Goal: Participate in discussion: Engage in conversation with other users on a specific topic

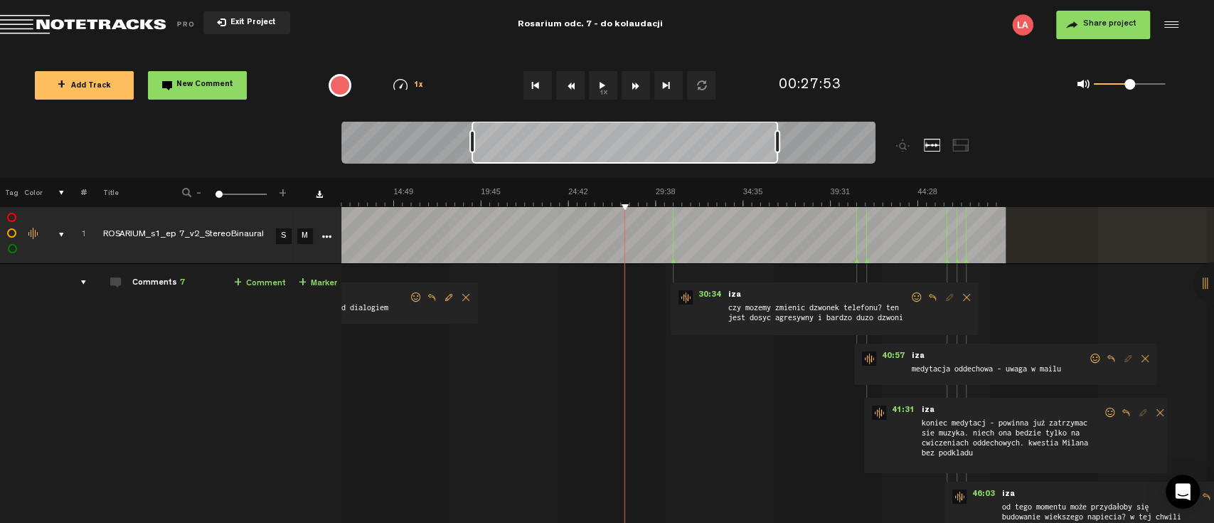
scroll to position [0, 209]
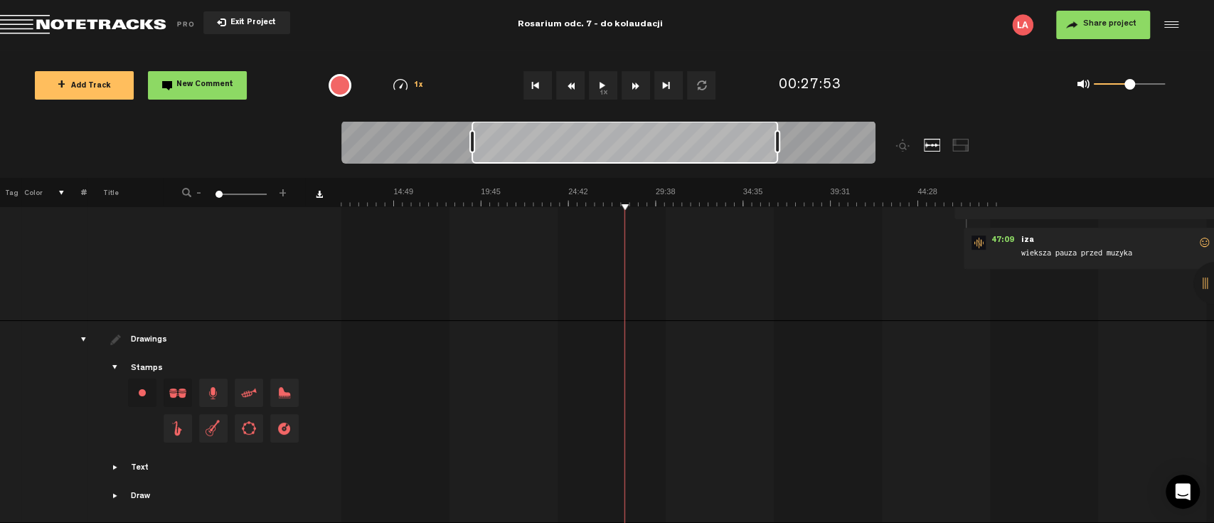
click at [598, 83] on button "1x" at bounding box center [603, 85] width 28 height 28
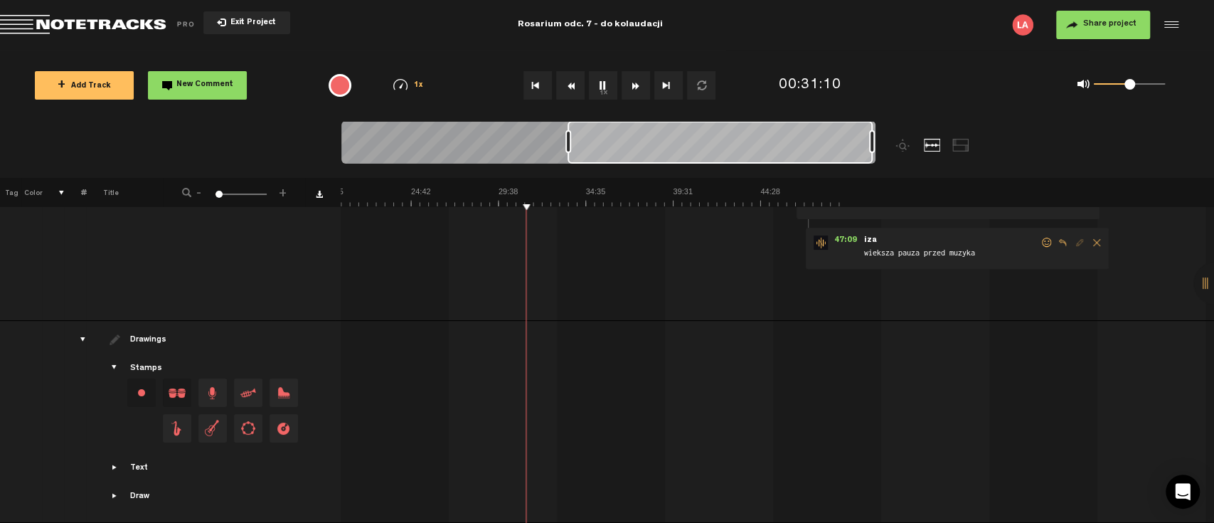
scroll to position [0, 371]
drag, startPoint x: 718, startPoint y: 141, endPoint x: 864, endPoint y: 143, distance: 145.1
click at [864, 143] on div at bounding box center [723, 142] width 305 height 43
drag, startPoint x: 819, startPoint y: 148, endPoint x: 871, endPoint y: 147, distance: 51.9
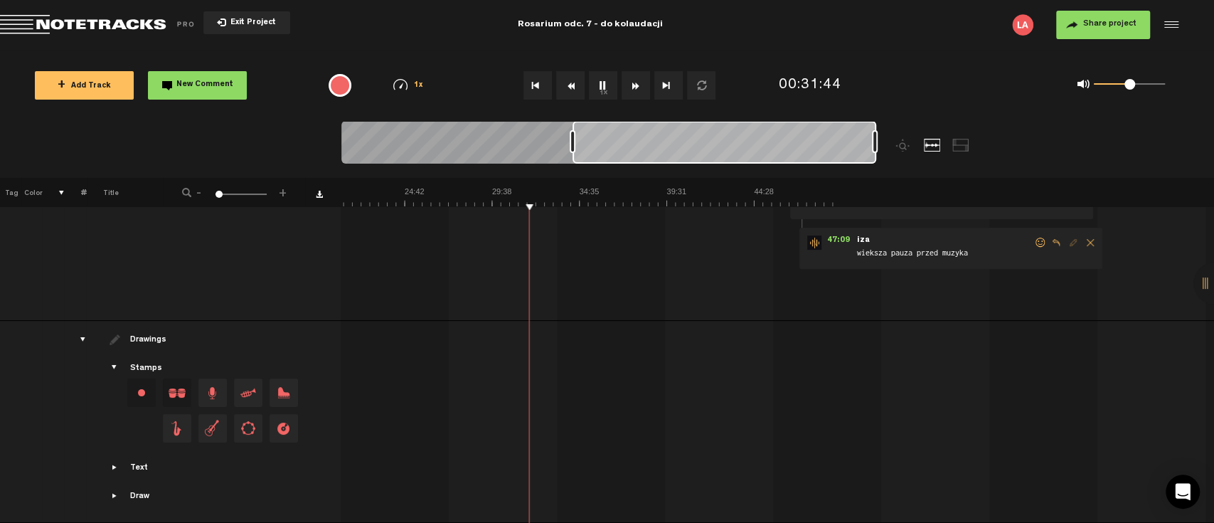
click at [871, 147] on div at bounding box center [608, 145] width 534 height 48
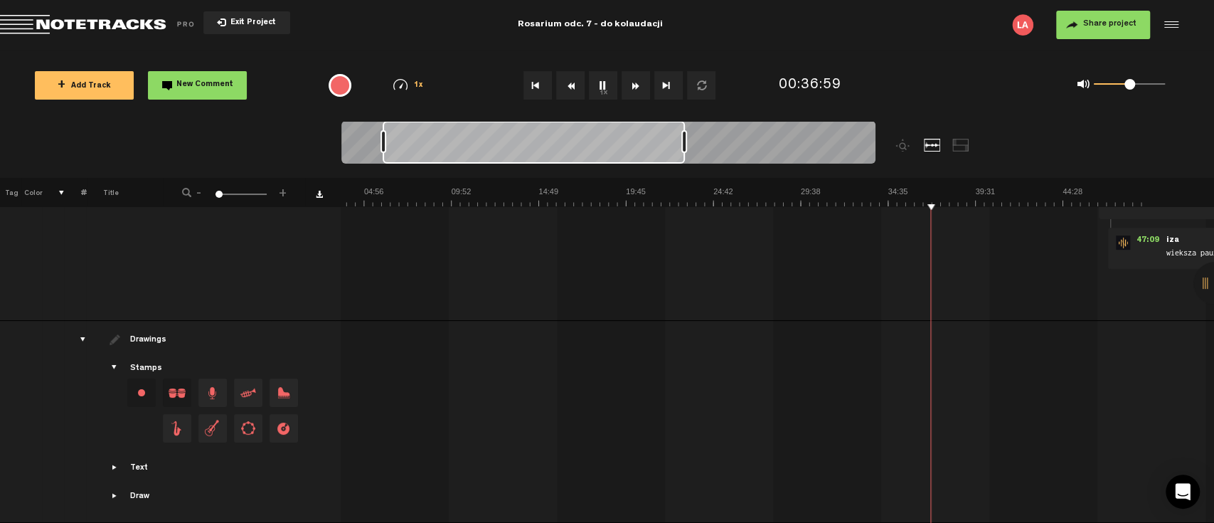
scroll to position [0, 0]
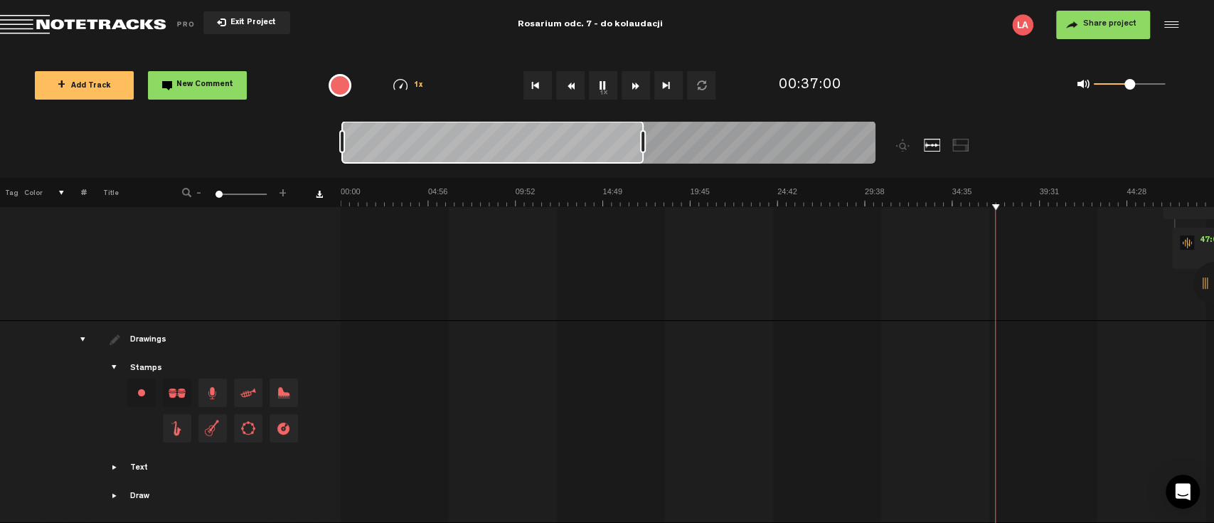
drag, startPoint x: 692, startPoint y: 148, endPoint x: 174, endPoint y: 128, distance: 518.9
click at [174, 128] on nt-zoom-navigation-bar at bounding box center [607, 149] width 1214 height 57
drag, startPoint x: 644, startPoint y: 145, endPoint x: 701, endPoint y: 145, distance: 57.6
click at [705, 145] on div at bounding box center [704, 141] width 6 height 23
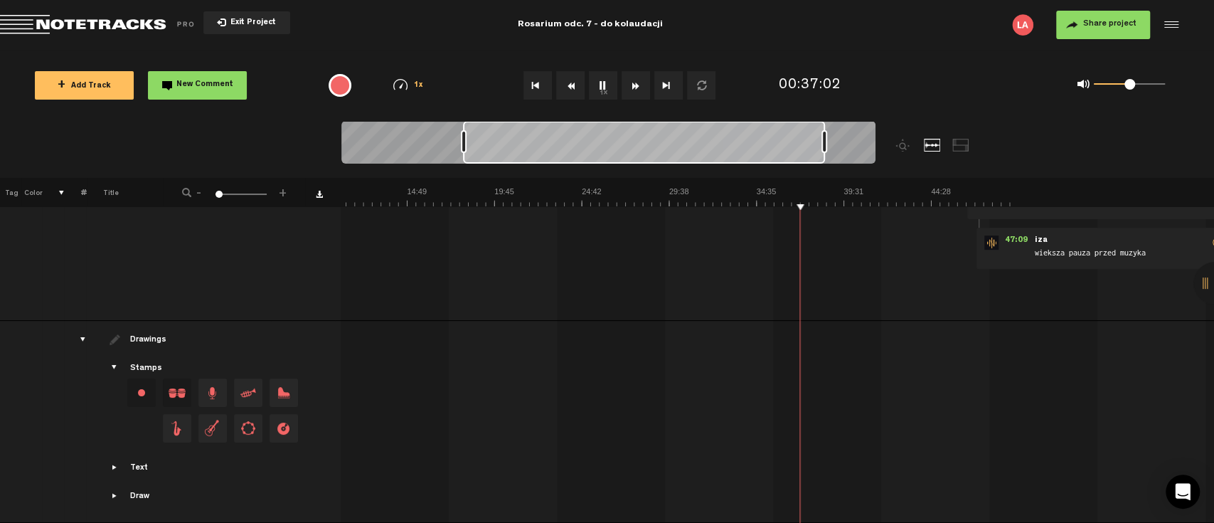
scroll to position [0, 278]
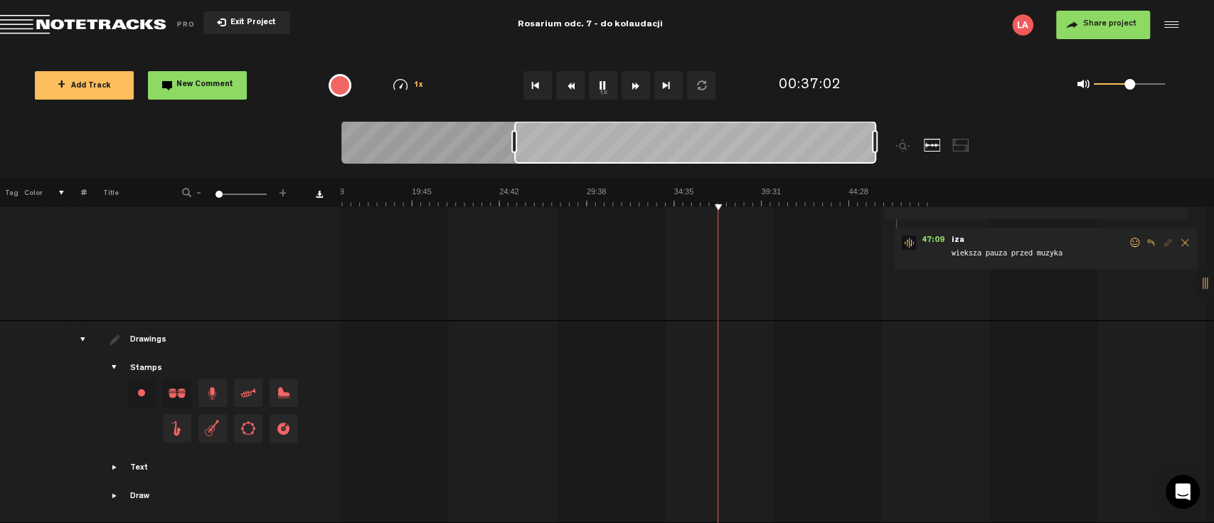
drag, startPoint x: 632, startPoint y: 151, endPoint x: 876, endPoint y: 151, distance: 244.7
click at [876, 151] on div at bounding box center [608, 145] width 534 height 48
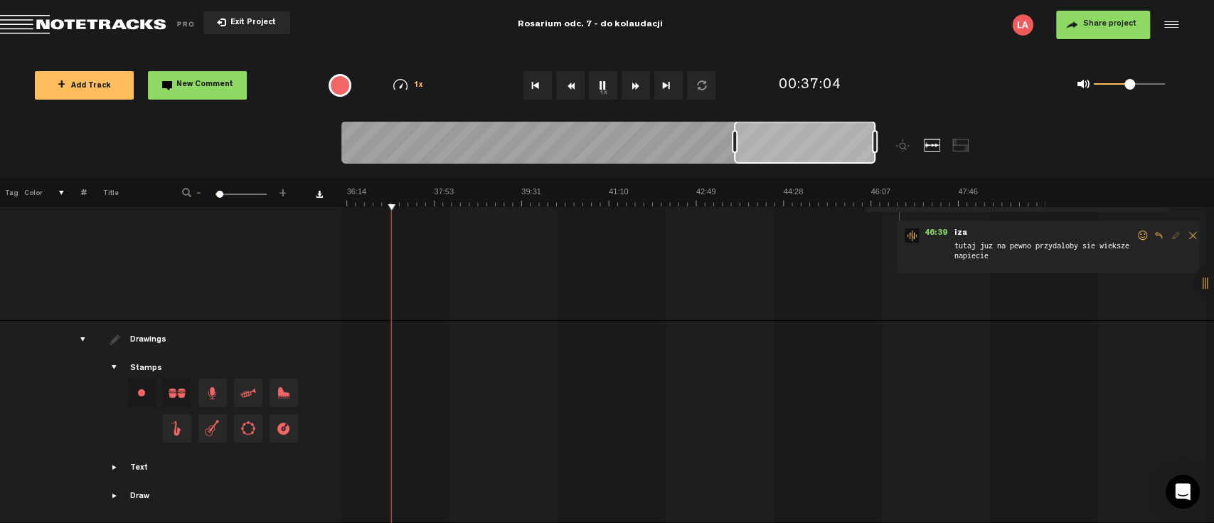
scroll to position [240, 11]
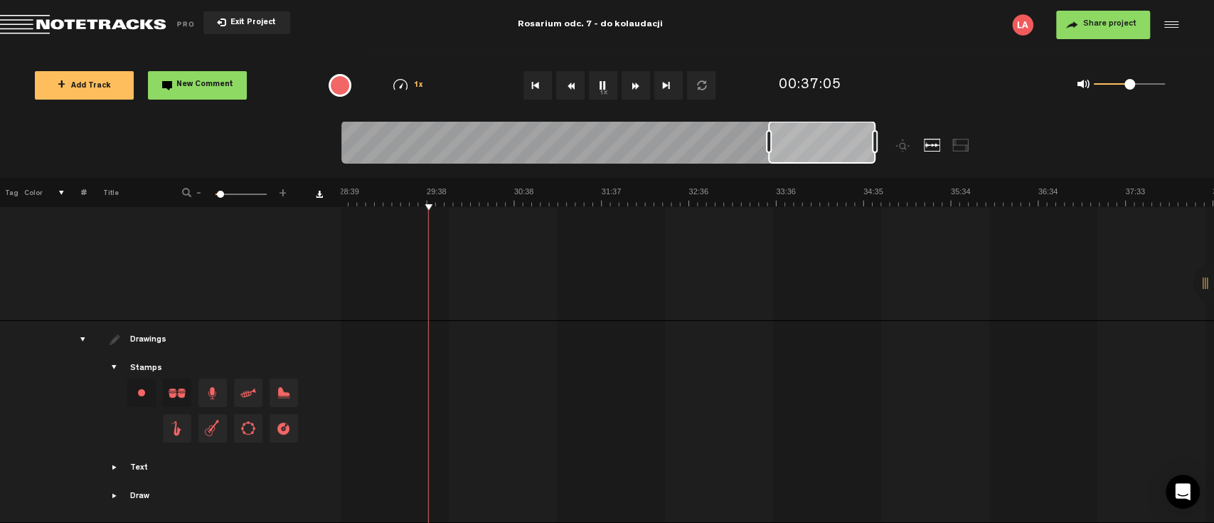
drag, startPoint x: 512, startPoint y: 146, endPoint x: 770, endPoint y: 145, distance: 258.2
click at [770, 145] on div at bounding box center [769, 141] width 6 height 23
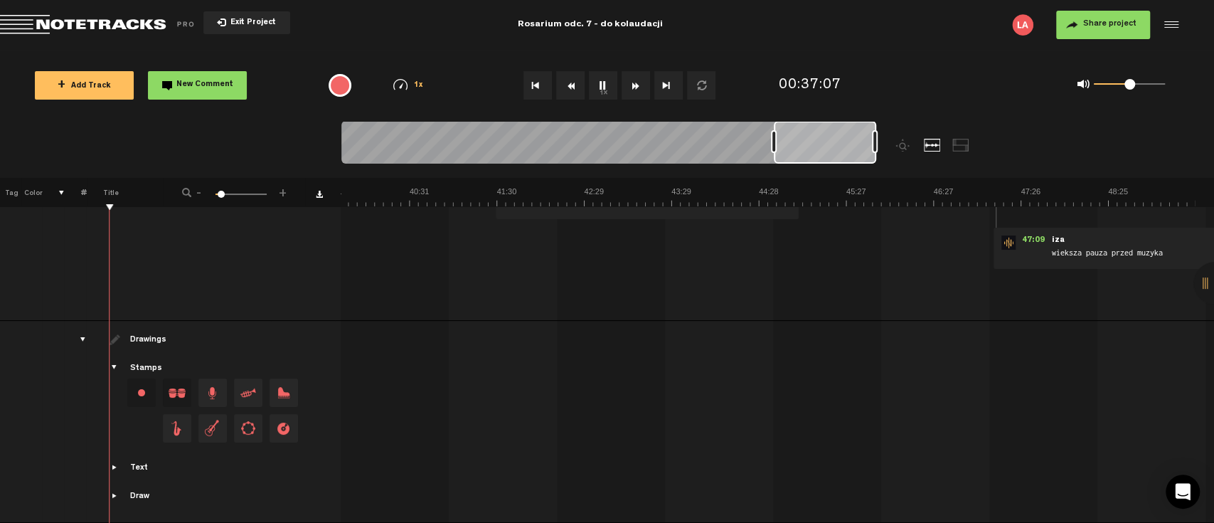
scroll to position [0, 3192]
drag, startPoint x: 859, startPoint y: 154, endPoint x: 900, endPoint y: 154, distance: 40.6
click at [900, 154] on div at bounding box center [675, 149] width 668 height 57
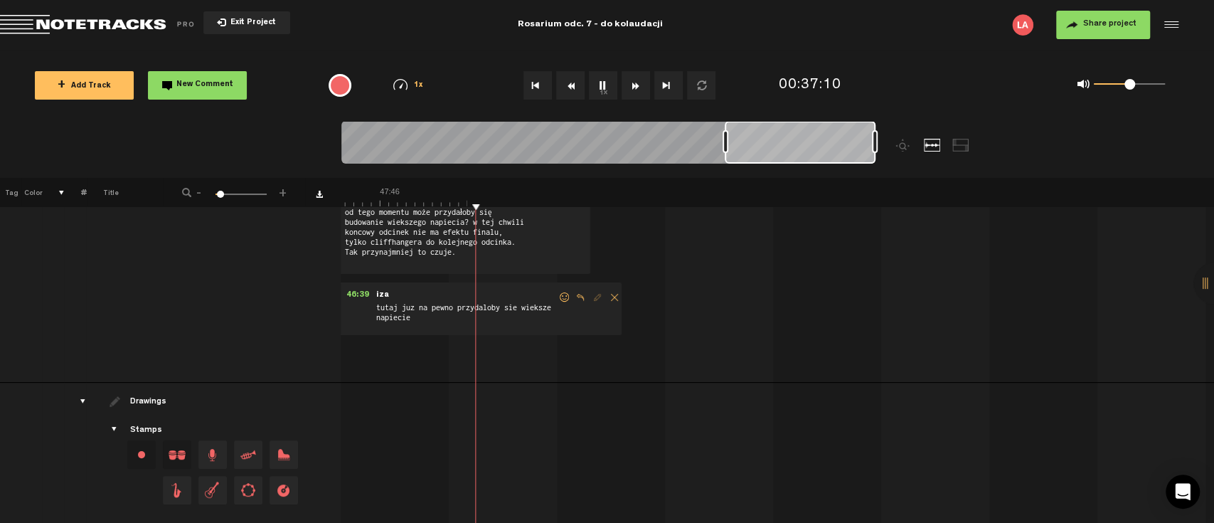
scroll to position [0, 307]
click at [529, 159] on div at bounding box center [608, 145] width 534 height 48
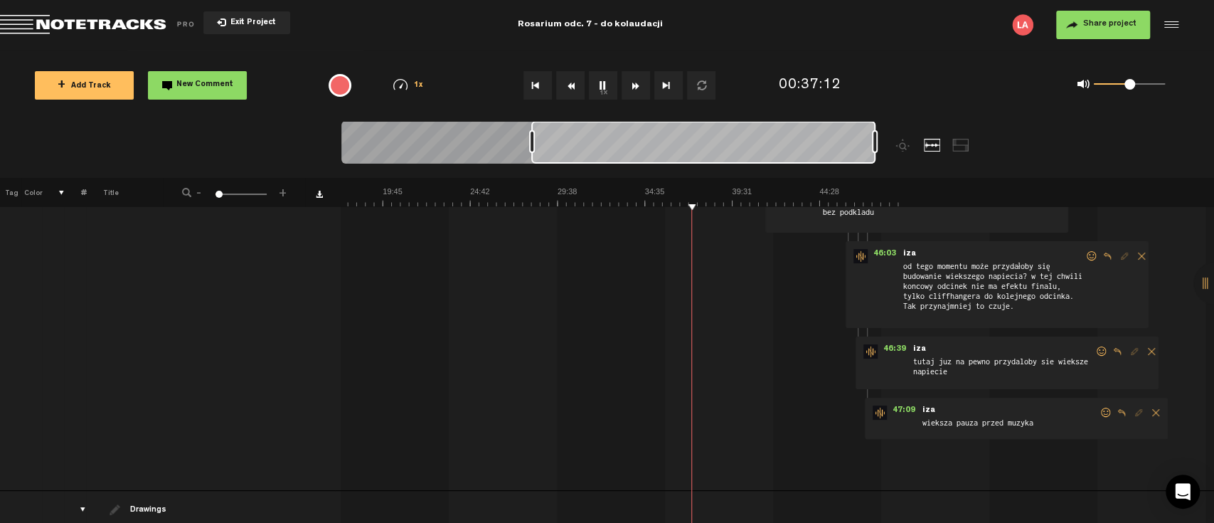
scroll to position [0, 309]
drag, startPoint x: 675, startPoint y: 152, endPoint x: 705, endPoint y: 153, distance: 29.9
click at [705, 153] on div at bounding box center [705, 142] width 343 height 43
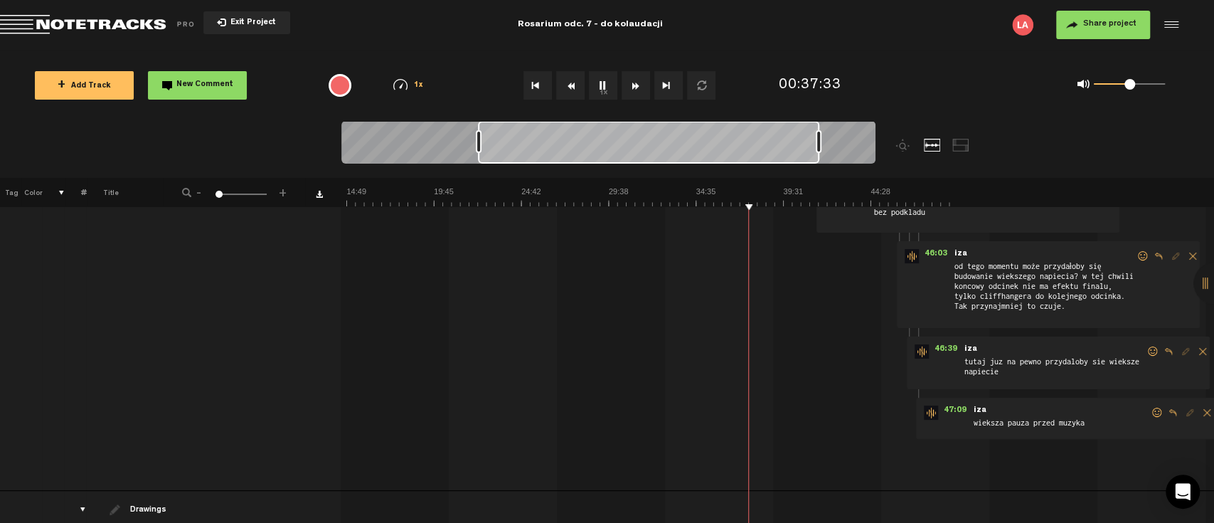
drag, startPoint x: 721, startPoint y: 149, endPoint x: 511, endPoint y: 152, distance: 210.6
click at [529, 152] on div at bounding box center [648, 142] width 341 height 43
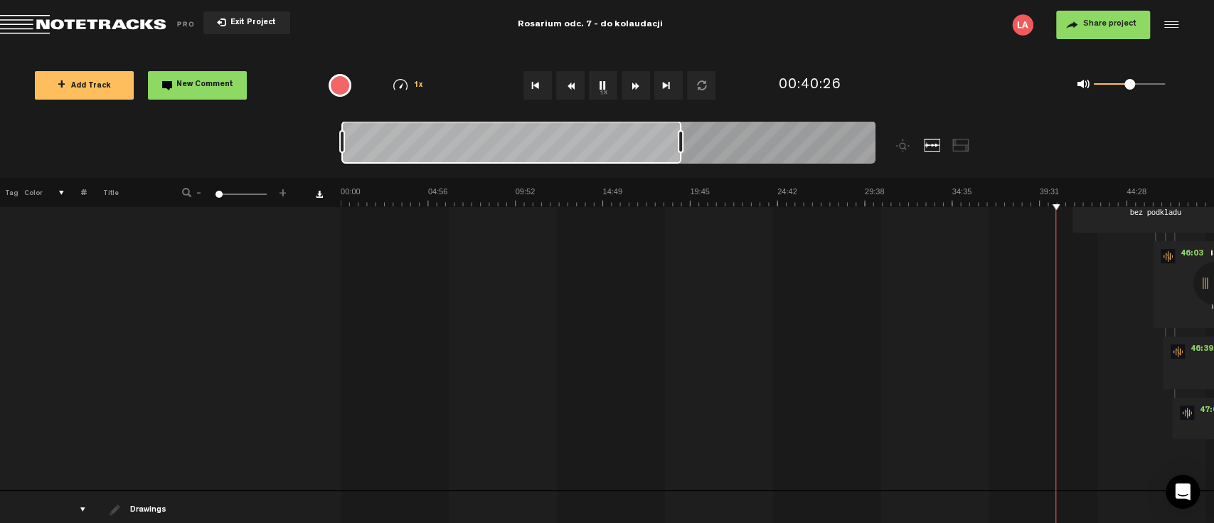
scroll to position [0, 314]
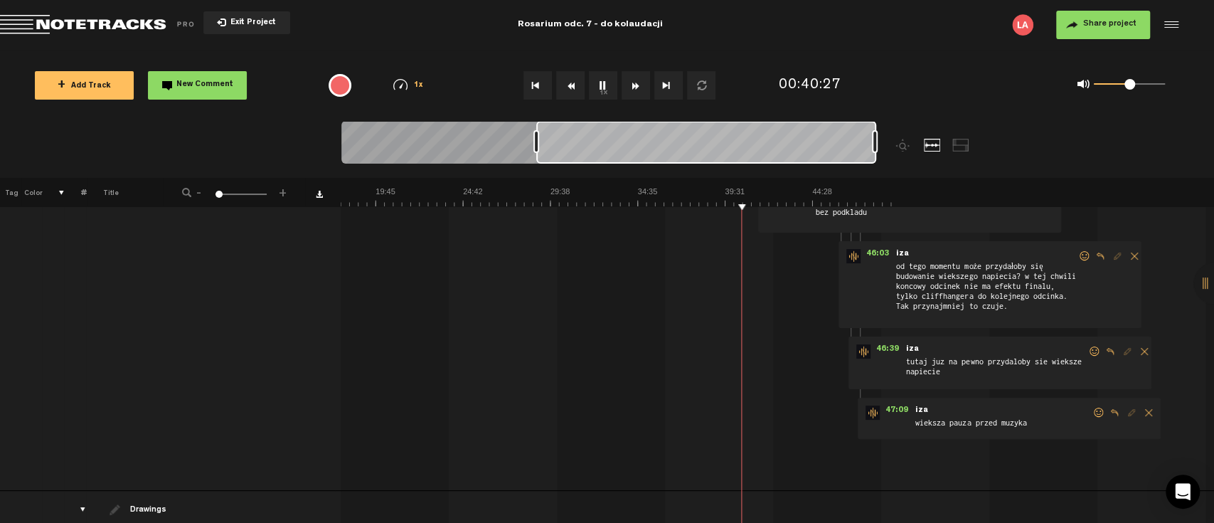
drag, startPoint x: 543, startPoint y: 152, endPoint x: 779, endPoint y: 156, distance: 236.2
click at [779, 156] on div at bounding box center [706, 142] width 340 height 43
click at [858, 202] on img at bounding box center [463, 196] width 874 height 20
click at [849, 203] on img at bounding box center [463, 196] width 874 height 20
click at [844, 206] on img at bounding box center [463, 196] width 874 height 20
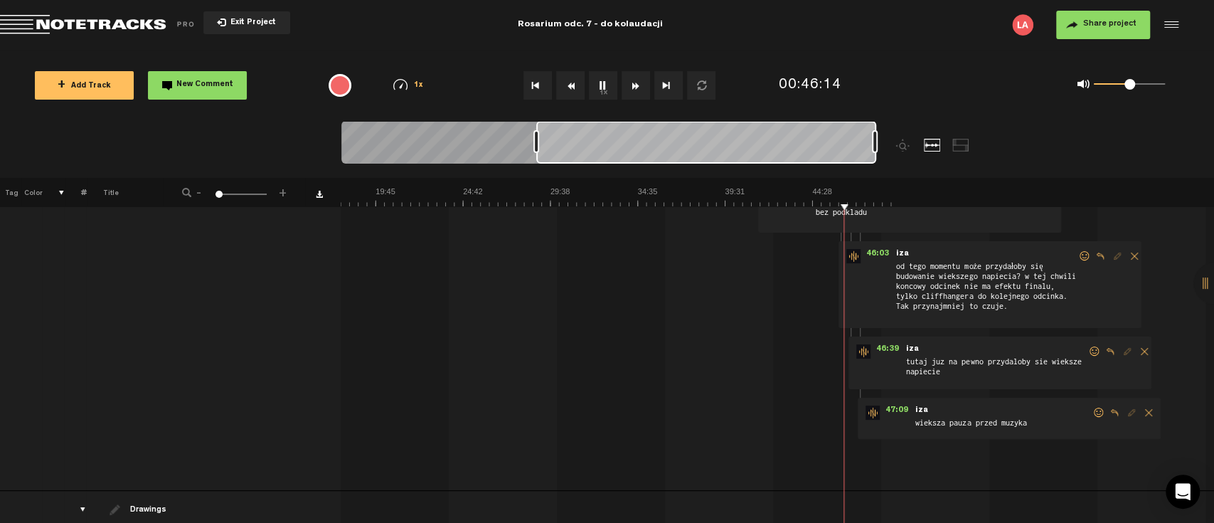
click at [837, 206] on img at bounding box center [463, 196] width 874 height 20
click at [837, 208] on span "koniec medytacj - powinna już zatrzymac sie muzyka. niech ona bedzie tylko na c…" at bounding box center [905, 201] width 183 height 50
click at [837, 203] on img at bounding box center [463, 196] width 874 height 20
click at [603, 83] on button "1x" at bounding box center [603, 85] width 28 height 28
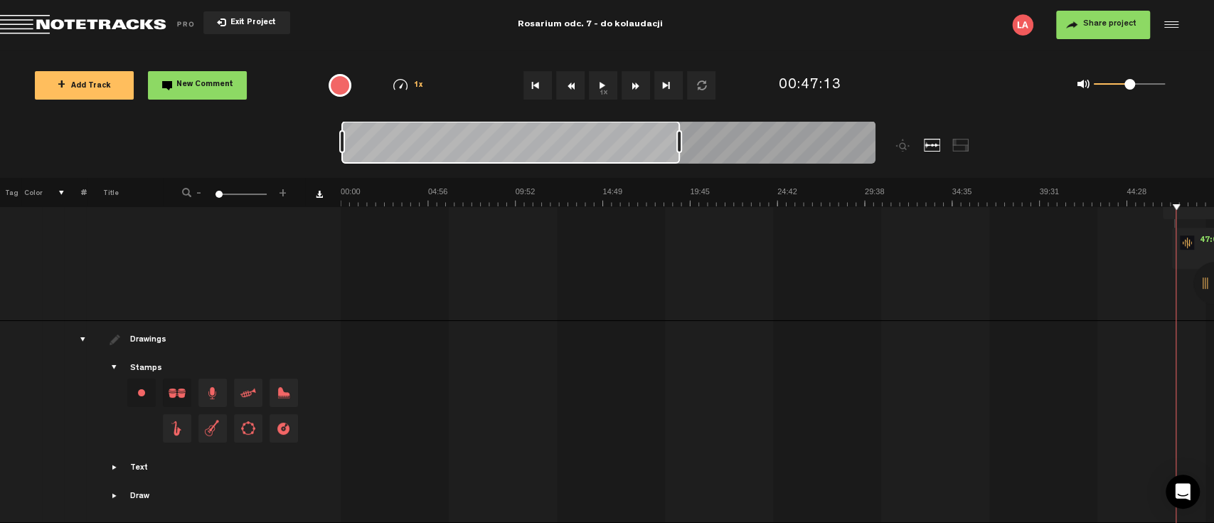
scroll to position [0, 0]
drag, startPoint x: 597, startPoint y: 153, endPoint x: 287, endPoint y: 149, distance: 309.5
click at [247, 139] on nt-zoom-navigation-bar at bounding box center [607, 149] width 1214 height 57
drag, startPoint x: 679, startPoint y: 142, endPoint x: 452, endPoint y: 133, distance: 227.1
click at [527, 133] on div at bounding box center [530, 141] width 6 height 23
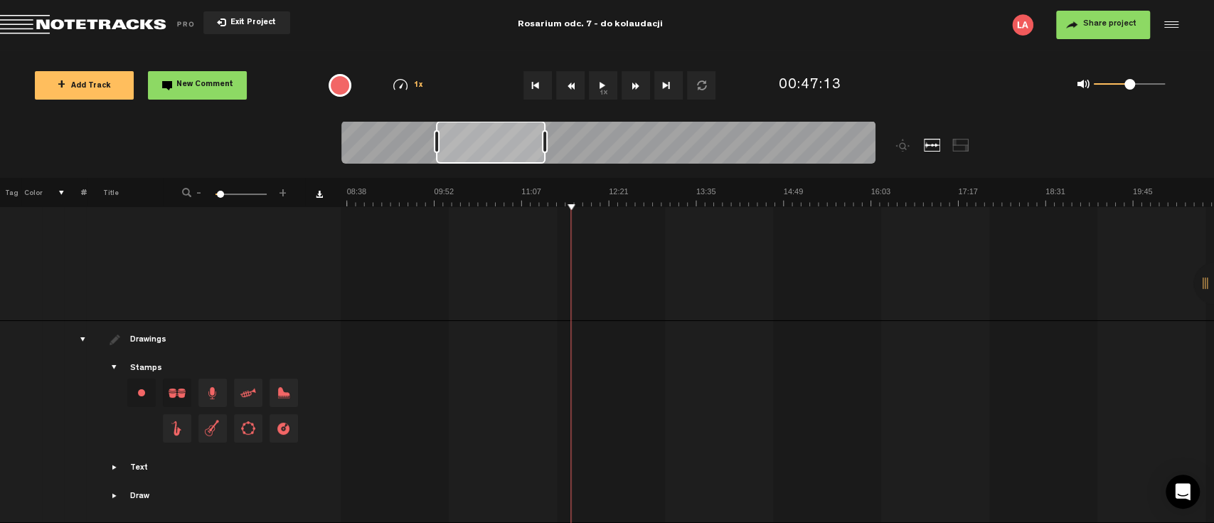
scroll to position [0, 605]
drag, startPoint x: 403, startPoint y: 145, endPoint x: 498, endPoint y: 150, distance: 94.7
click at [498, 150] on div at bounding box center [491, 142] width 110 height 43
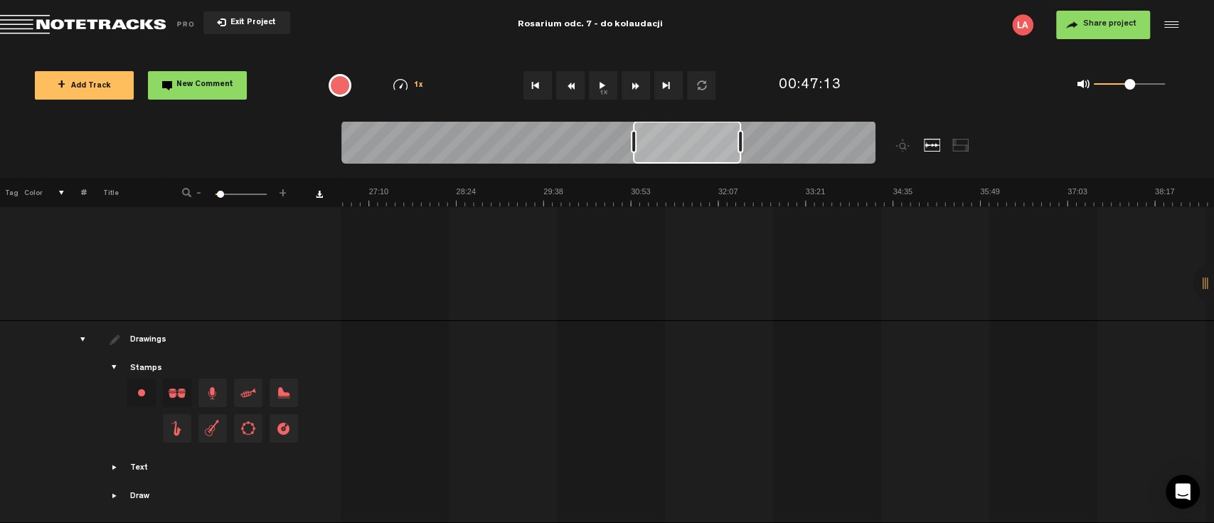
scroll to position [0, 1921]
drag, startPoint x: 504, startPoint y: 149, endPoint x: 705, endPoint y: 159, distance: 201.6
click at [705, 159] on div at bounding box center [687, 142] width 108 height 43
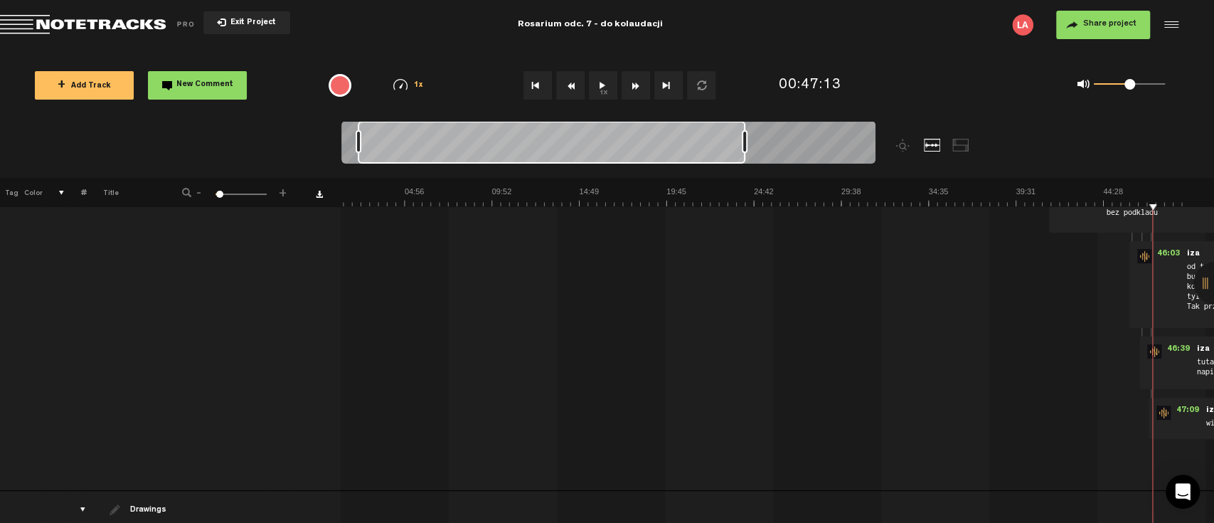
scroll to position [0, 0]
drag, startPoint x: 637, startPoint y: 144, endPoint x: 233, endPoint y: 123, distance: 403.9
click at [239, 124] on nt-zoom-navigation-bar at bounding box center [607, 149] width 1214 height 57
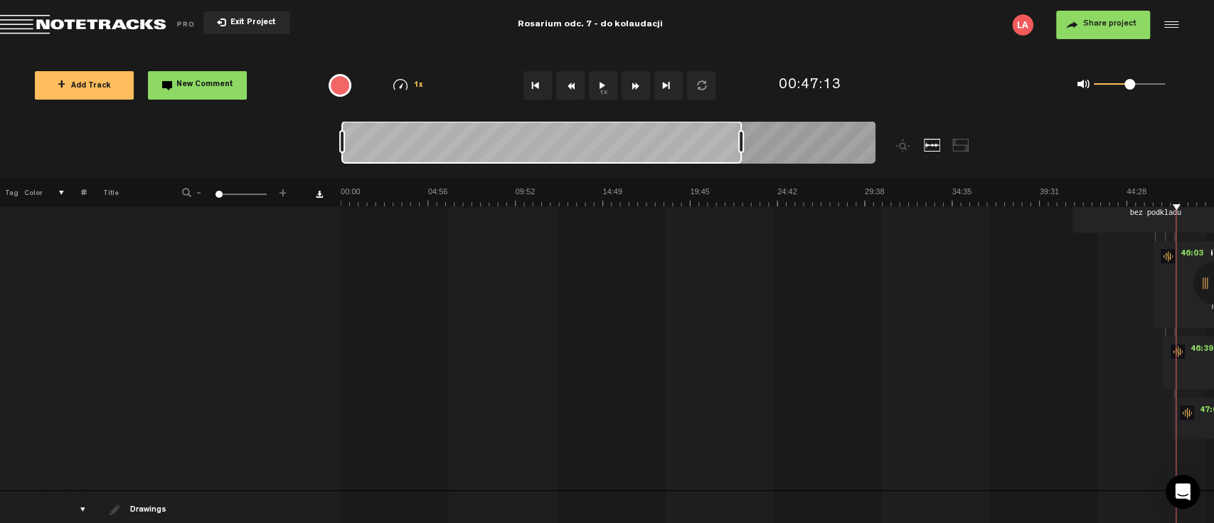
drag, startPoint x: 465, startPoint y: 151, endPoint x: 292, endPoint y: 139, distance: 172.6
click at [292, 139] on nt-zoom-navigation-bar at bounding box center [607, 149] width 1214 height 57
click at [538, 154] on div at bounding box center [675, 149] width 668 height 57
drag, startPoint x: 538, startPoint y: 154, endPoint x: 489, endPoint y: 159, distance: 50.0
click at [489, 159] on div at bounding box center [540, 142] width 399 height 43
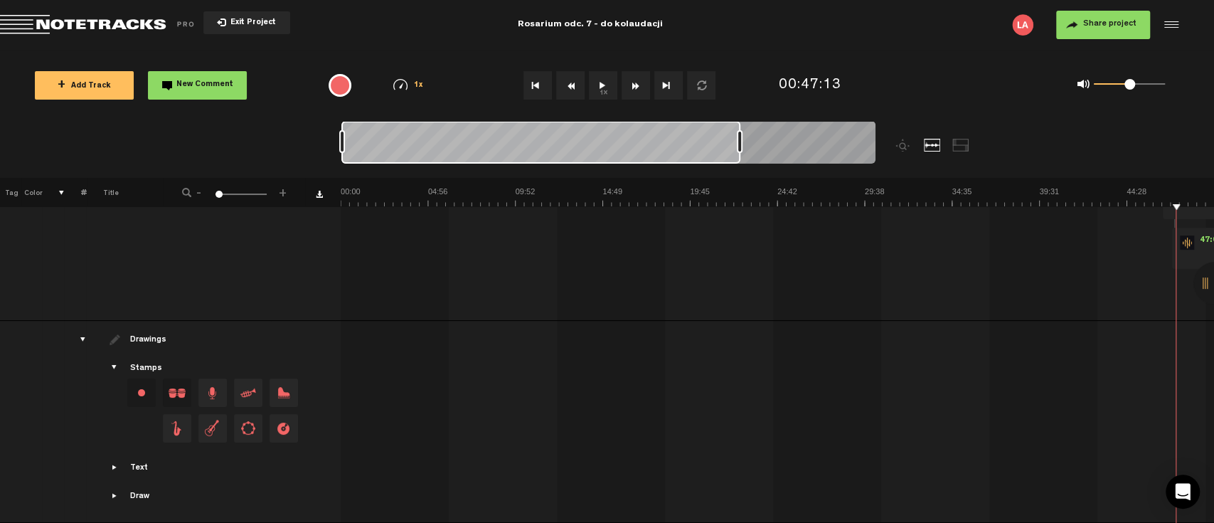
scroll to position [417, 11]
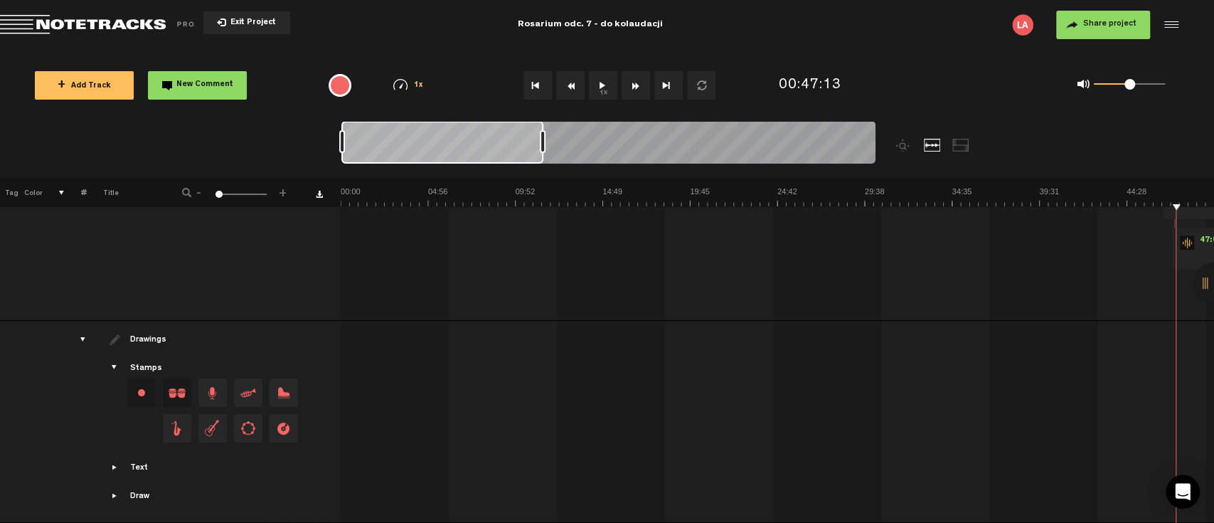
drag, startPoint x: 740, startPoint y: 144, endPoint x: 543, endPoint y: 133, distance: 197.3
click at [543, 133] on div at bounding box center [543, 141] width 6 height 23
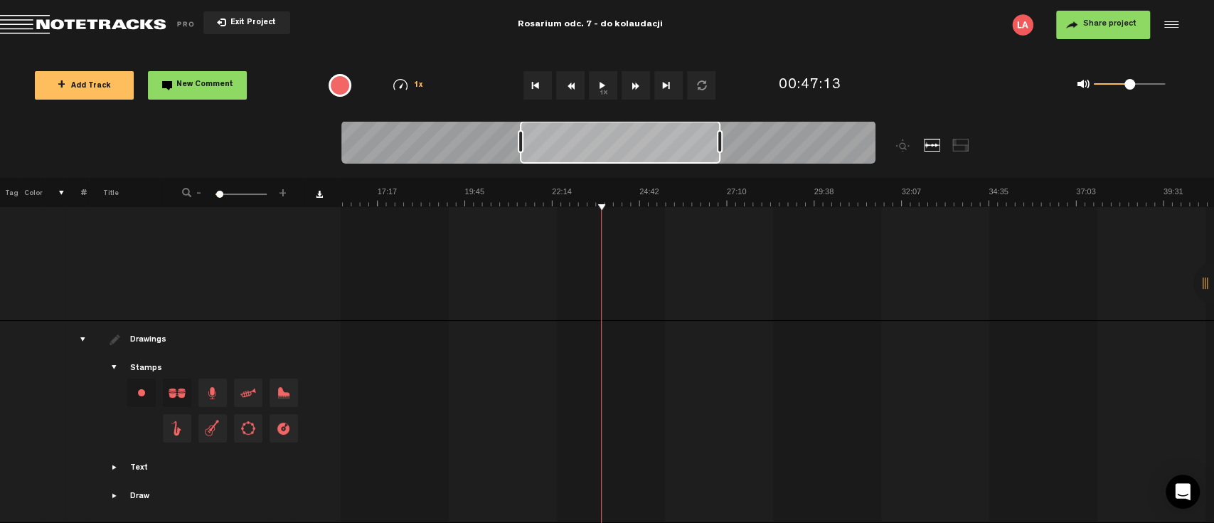
scroll to position [0, 576]
drag, startPoint x: 470, startPoint y: 144, endPoint x: 648, endPoint y: 153, distance: 178.0
click at [648, 153] on div at bounding box center [620, 142] width 201 height 43
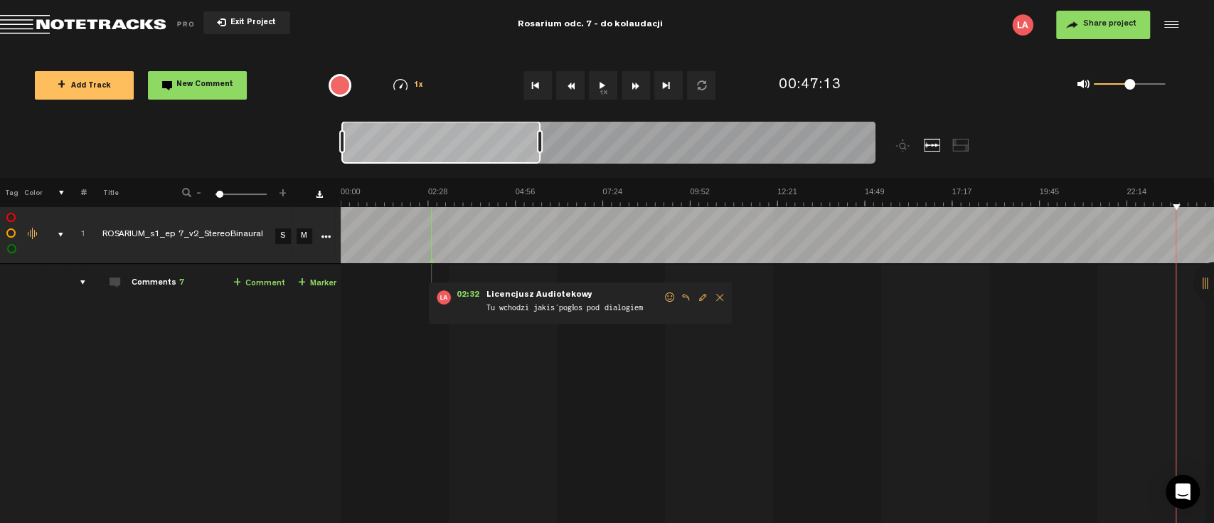
scroll to position [0, 0]
drag, startPoint x: 588, startPoint y: 149, endPoint x: 327, endPoint y: 122, distance: 262.5
click at [327, 122] on nt-zoom-navigation-bar at bounding box center [607, 149] width 1214 height 57
drag, startPoint x: 633, startPoint y: 307, endPoint x: 475, endPoint y: 292, distance: 158.6
click at [475, 292] on div "02:32 - • Licencjusz Audiotekowy: "Tu wchodzi jakiś pogłos pod dialogiem" Licen…" at bounding box center [580, 302] width 303 height 41
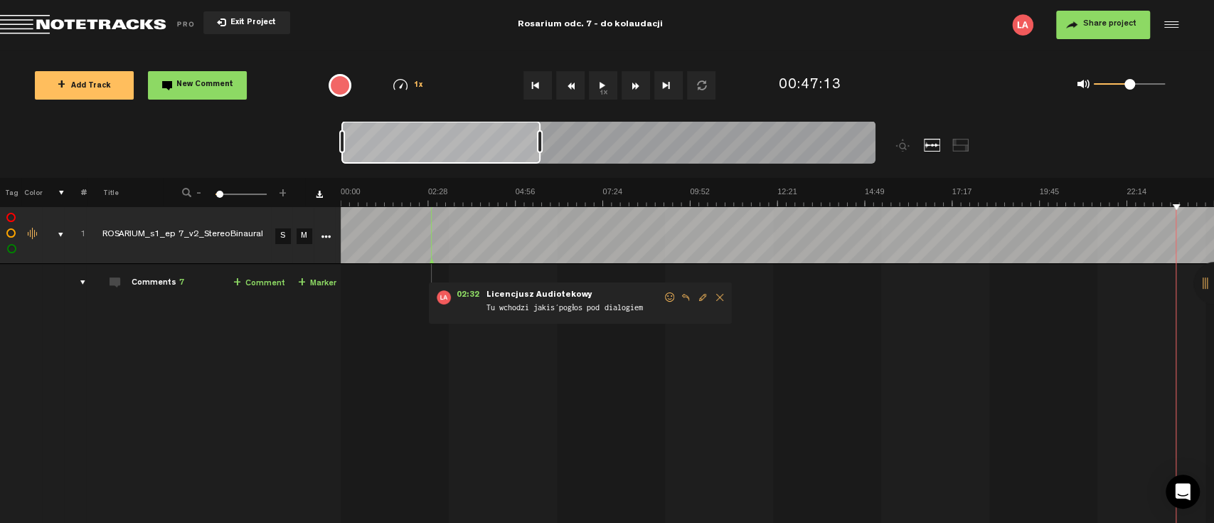
drag, startPoint x: 445, startPoint y: 288, endPoint x: 656, endPoint y: 308, distance: 212.2
click at [607, 316] on div "02:32 - • Licencjusz Audiotekowy: "Tu wchodzi jakiś pogłos pod dialogiem" Licen…" at bounding box center [580, 302] width 303 height 41
click at [1211, 283] on div at bounding box center [1215, 283] width 43 height 43
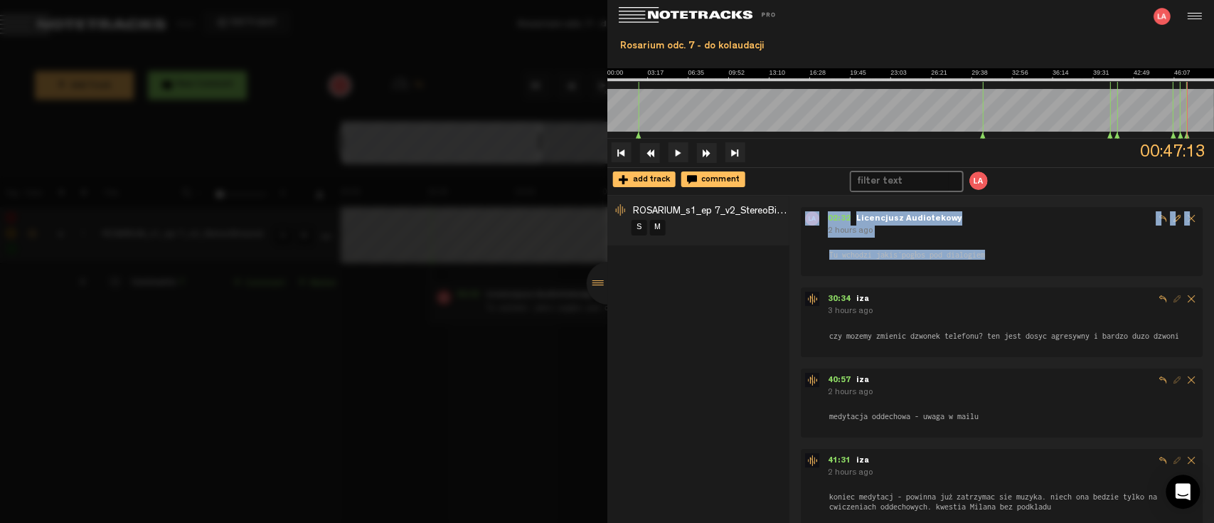
drag, startPoint x: 808, startPoint y: 218, endPoint x: 820, endPoint y: 221, distance: 12.6
copy nt-track-comment-vertical "02:32 - Licencjusz Audiotekowy 2 hours ago Tu wchodzi jakiś pogłos pod dialogiem"
